Goal: Information Seeking & Learning: Learn about a topic

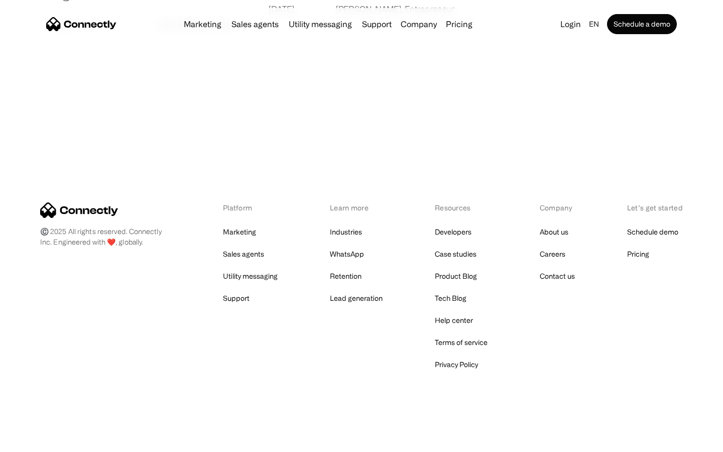
scroll to position [1930, 0]
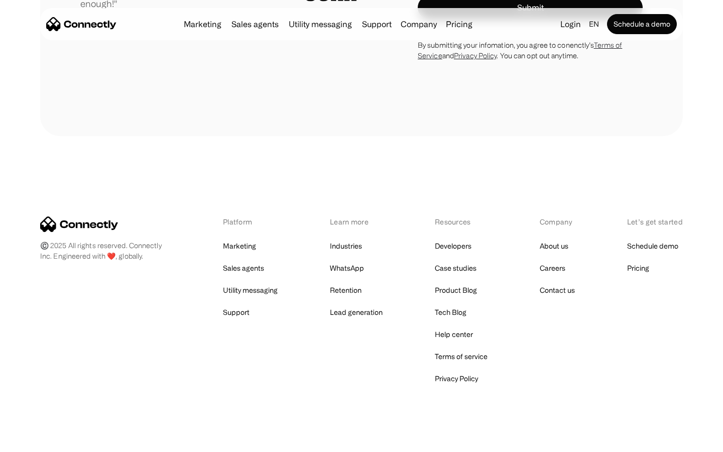
scroll to position [2845, 0]
